Goal: Find specific page/section: Find specific page/section

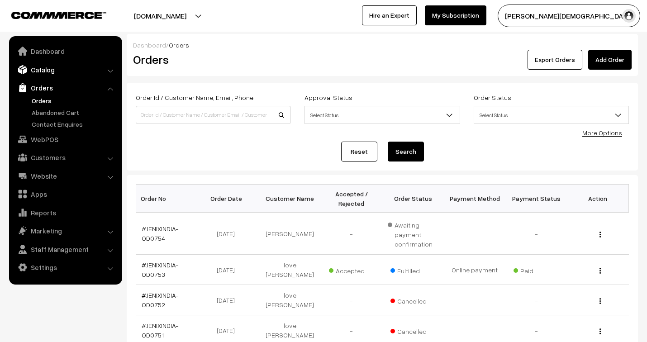
click at [48, 68] on link "Catalog" at bounding box center [65, 70] width 108 height 16
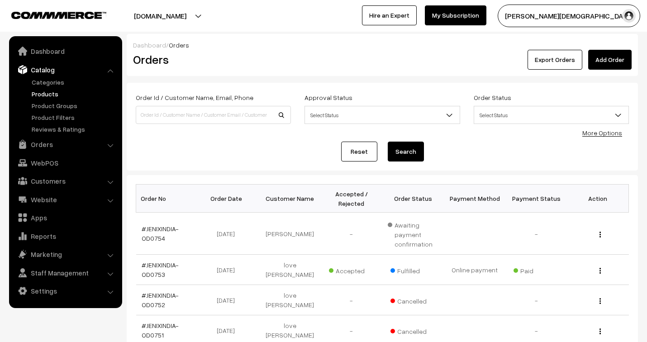
click at [50, 91] on link "Products" at bounding box center [74, 94] width 90 height 10
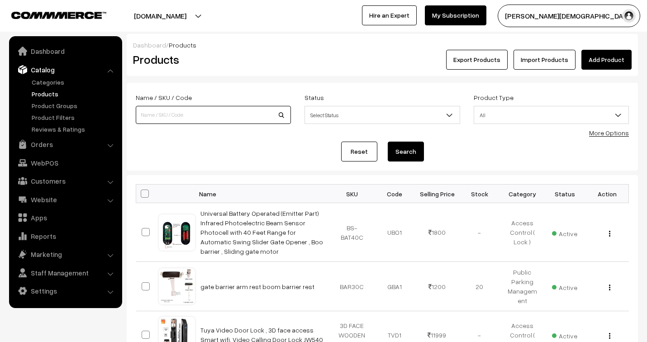
click at [206, 117] on input at bounding box center [213, 115] width 155 height 18
click at [206, 115] on input at bounding box center [213, 115] width 155 height 18
type input "card"
click at [388, 142] on button "Search" at bounding box center [406, 152] width 36 height 20
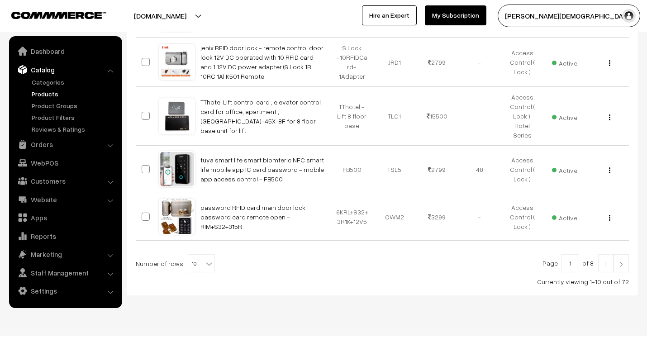
scroll to position [454, 0]
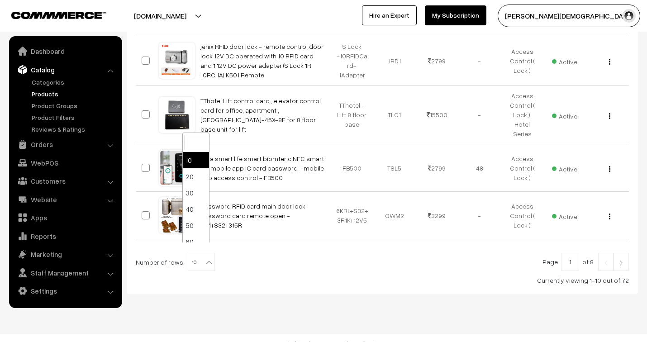
click at [198, 254] on span "10" at bounding box center [201, 263] width 26 height 18
select select "100"
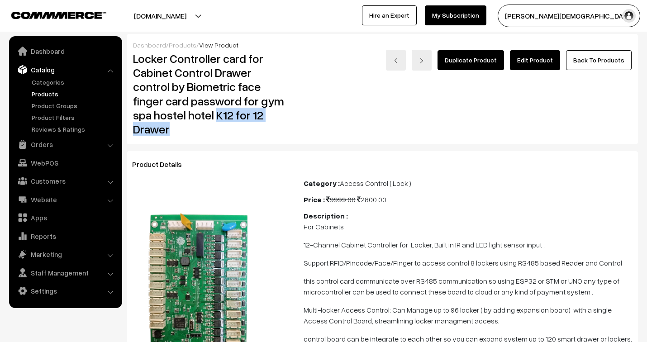
drag, startPoint x: 161, startPoint y: 115, endPoint x: 250, endPoint y: 116, distance: 89.2
click at [250, 116] on h2 "Locker Controller card for Cabinet Control Drawer control by Biometric face fin…" at bounding box center [211, 94] width 157 height 85
copy h2 "K12 for 12 Drawer"
